Goal: Information Seeking & Learning: Compare options

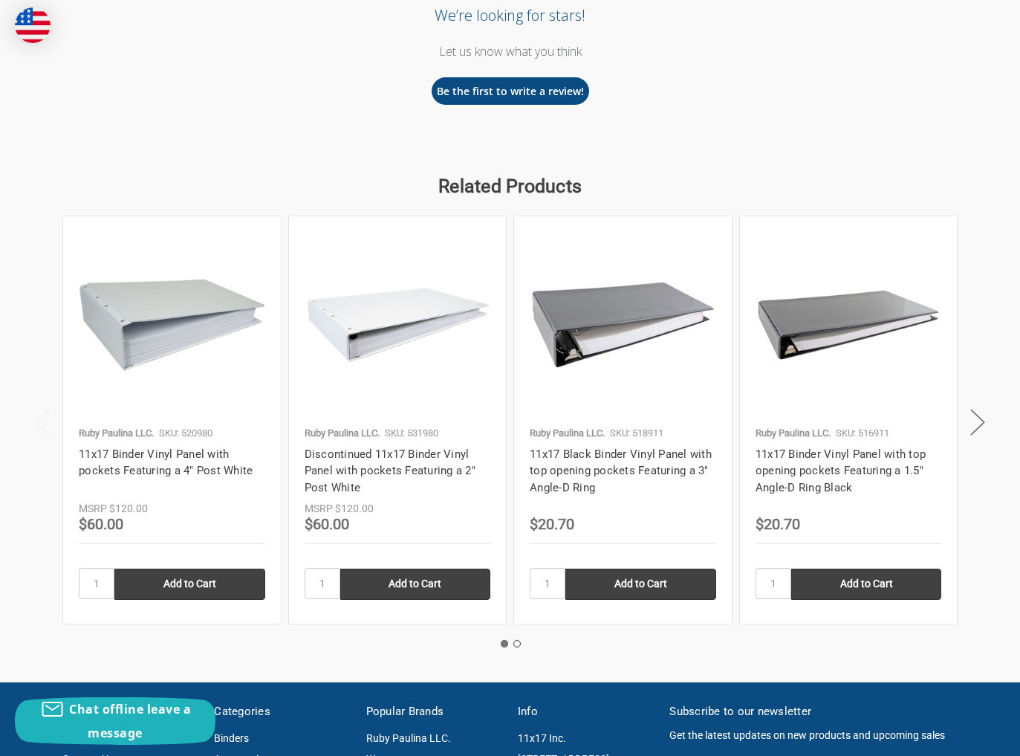
scroll to position [2098, 0]
